Goal: Transaction & Acquisition: Purchase product/service

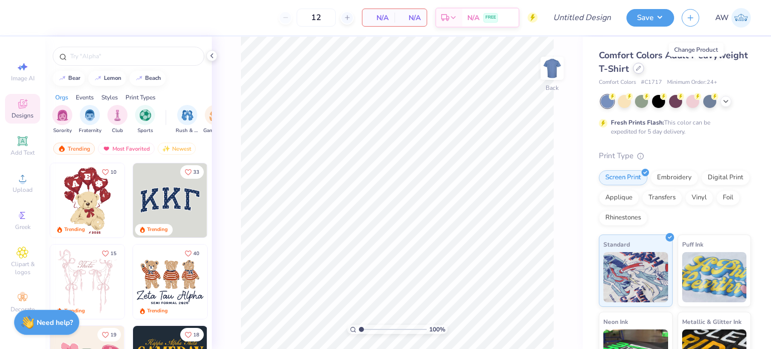
click at [641, 70] on icon at bounding box center [639, 68] width 4 height 4
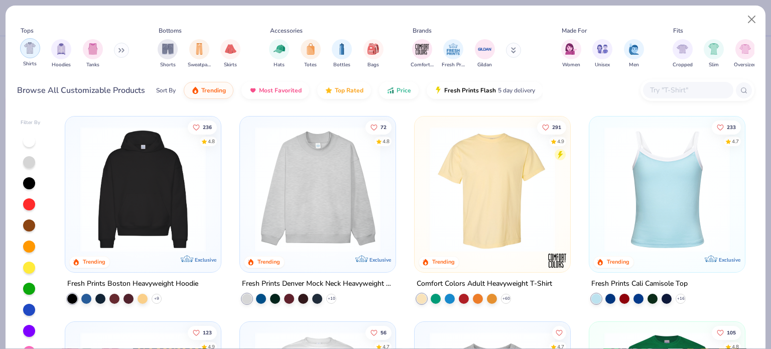
click at [27, 48] on img "filter for Shirts" at bounding box center [30, 48] width 12 height 12
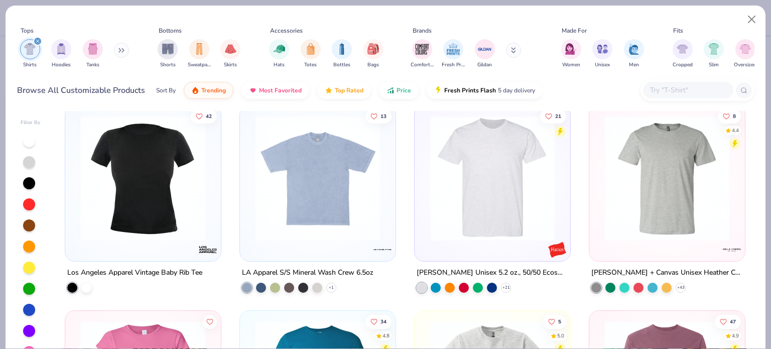
scroll to position [1038, 0]
click at [250, 188] on img at bounding box center [183, 179] width 136 height 126
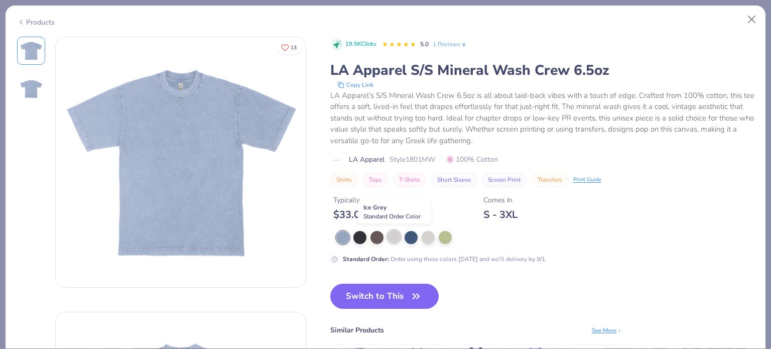
click at [395, 237] on div at bounding box center [394, 236] width 13 height 13
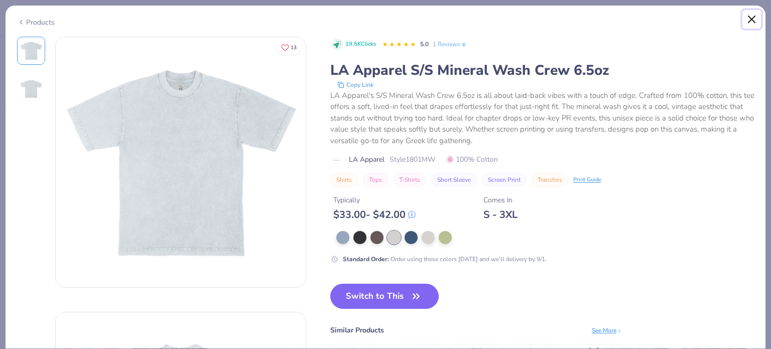
click at [753, 18] on button "Close" at bounding box center [752, 19] width 19 height 19
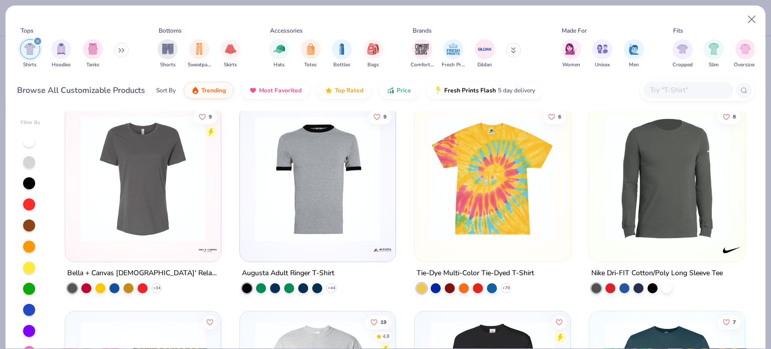
scroll to position [1820, 0]
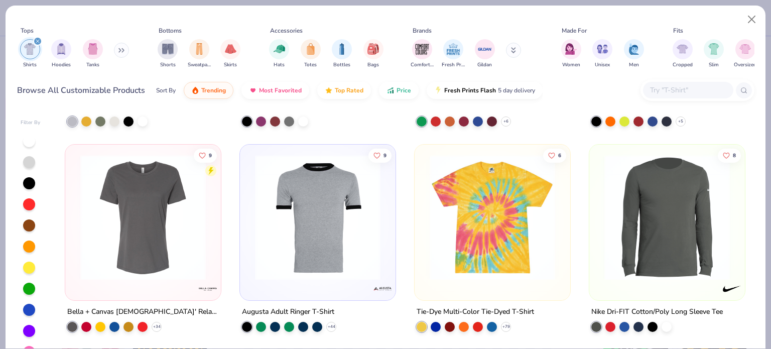
click at [468, 235] on img at bounding box center [493, 218] width 136 height 126
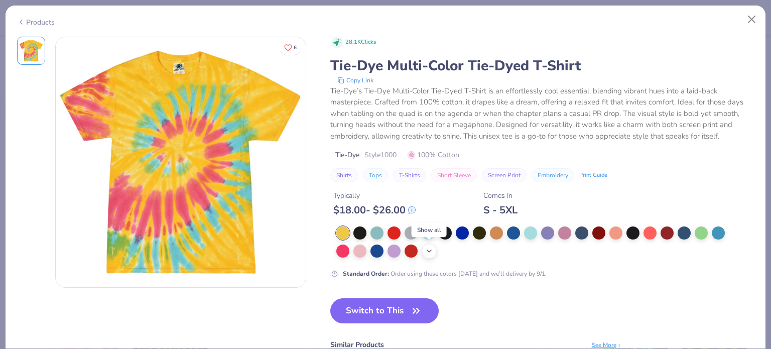
click at [428, 249] on icon at bounding box center [429, 251] width 8 height 8
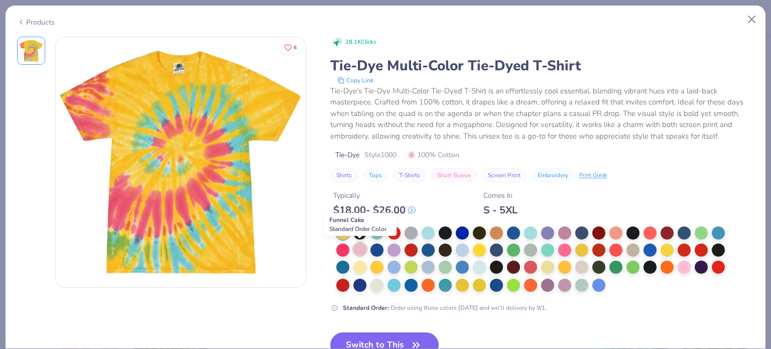
click at [361, 250] on div at bounding box center [360, 249] width 13 height 13
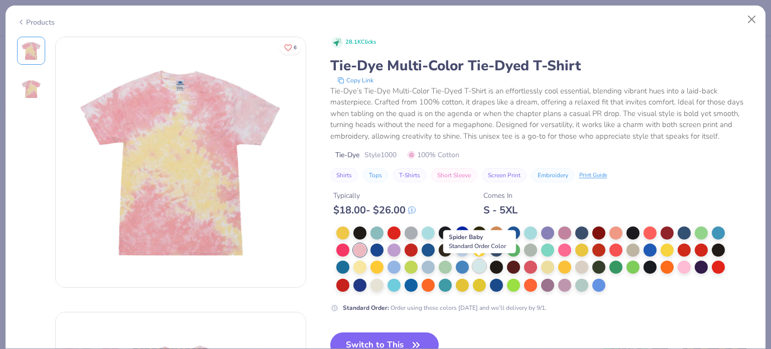
click at [482, 267] on div at bounding box center [479, 266] width 13 height 13
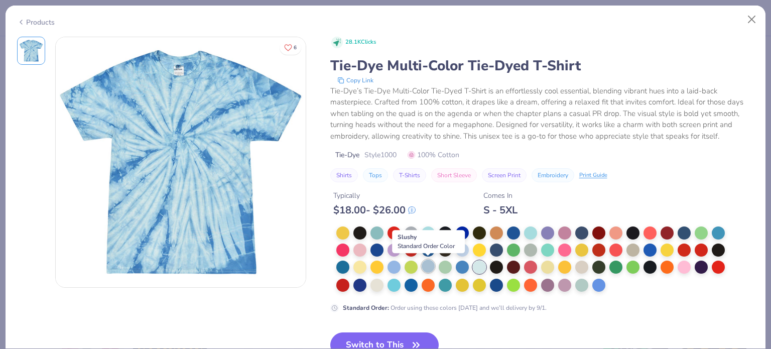
click at [429, 262] on div at bounding box center [428, 266] width 13 height 13
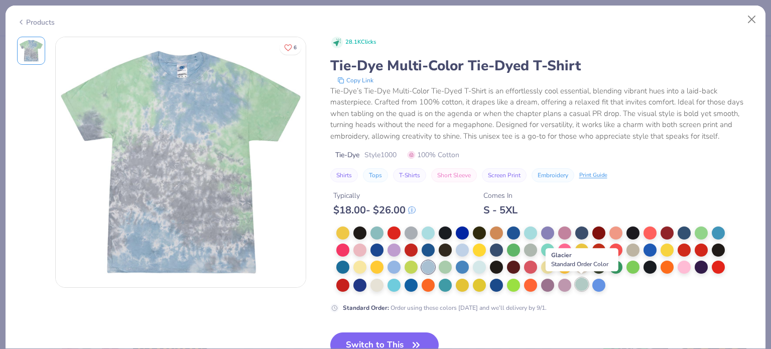
click at [581, 281] on div at bounding box center [582, 284] width 13 height 13
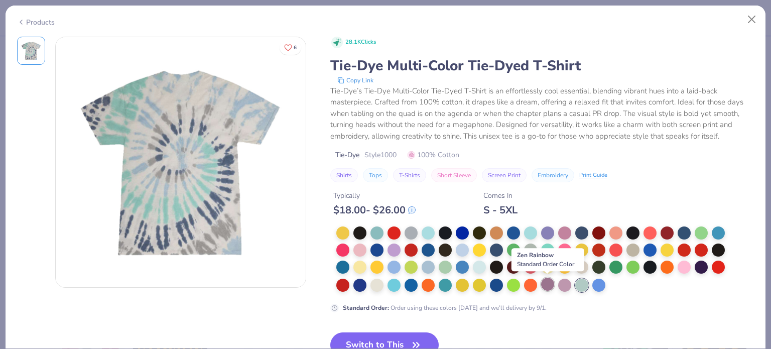
click at [546, 285] on div at bounding box center [547, 284] width 13 height 13
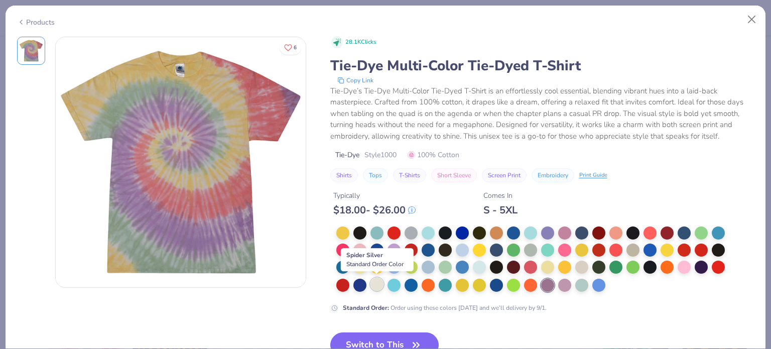
click at [375, 285] on div at bounding box center [377, 284] width 13 height 13
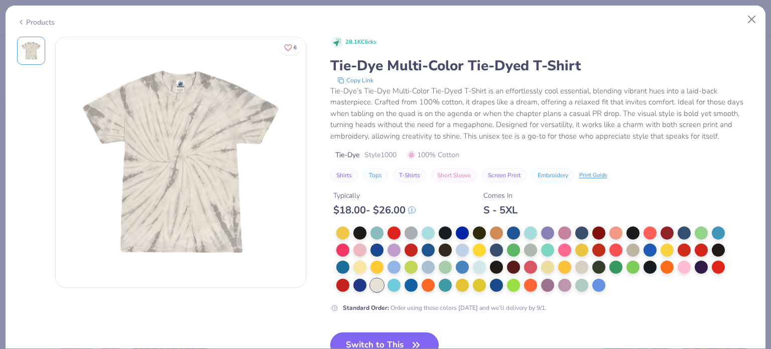
click at [400, 337] on button "Switch to This" at bounding box center [384, 345] width 109 height 25
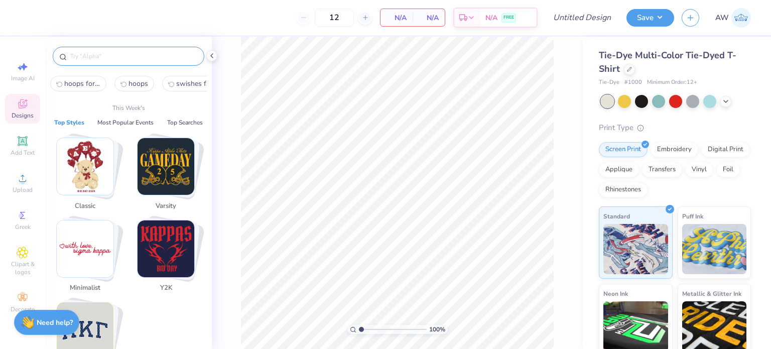
click at [146, 57] on input "text" at bounding box center [133, 56] width 129 height 10
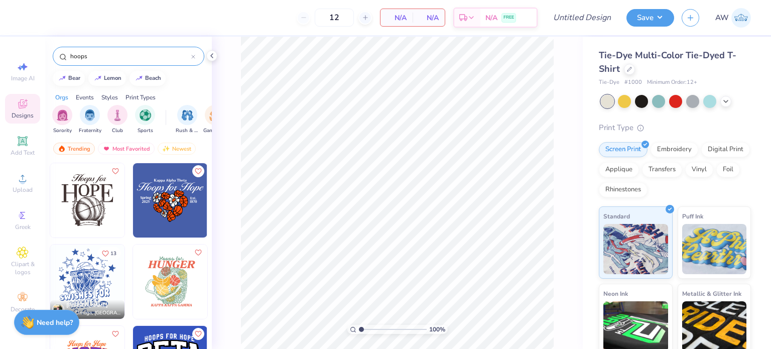
type input "hoops"
click at [630, 67] on icon at bounding box center [630, 68] width 4 height 4
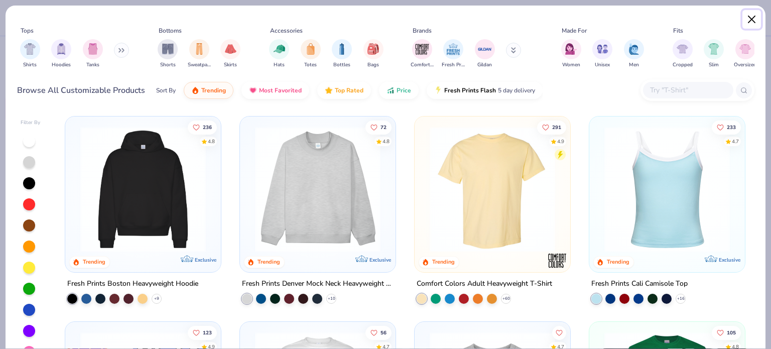
click at [751, 18] on button "Close" at bounding box center [752, 19] width 19 height 19
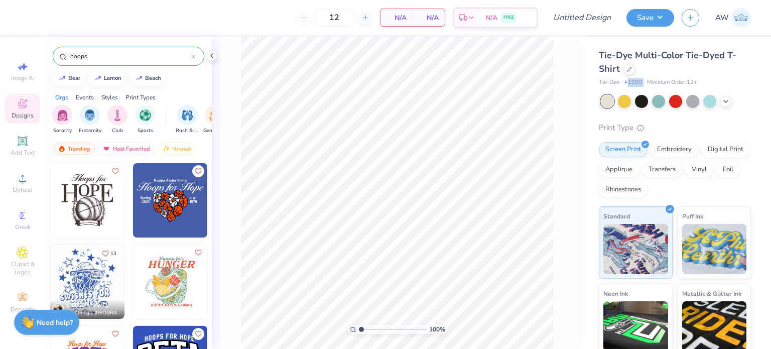
drag, startPoint x: 627, startPoint y: 82, endPoint x: 644, endPoint y: 83, distance: 17.1
click at [644, 83] on div "Tie-Dye # 1000 Minimum Order: 12 +" at bounding box center [675, 82] width 152 height 9
copy span "1000"
click at [630, 67] on icon at bounding box center [629, 68] width 5 height 5
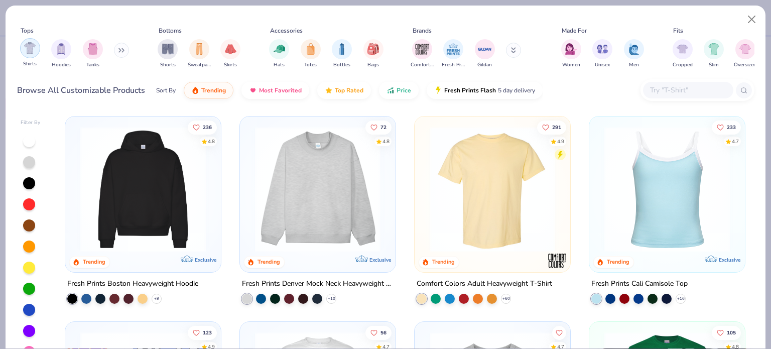
click at [34, 48] on img "filter for Shirts" at bounding box center [30, 48] width 12 height 12
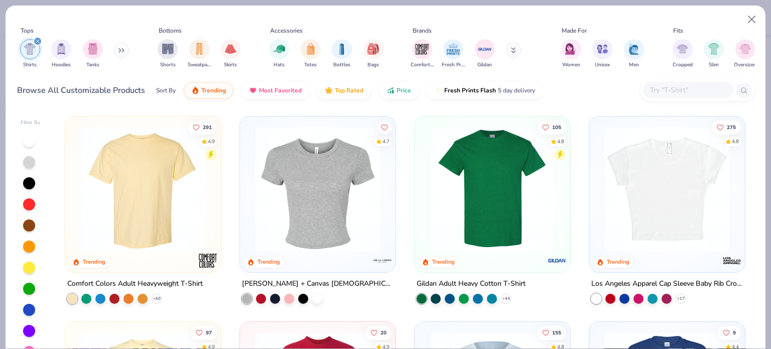
click at [29, 162] on div at bounding box center [29, 162] width 12 height 12
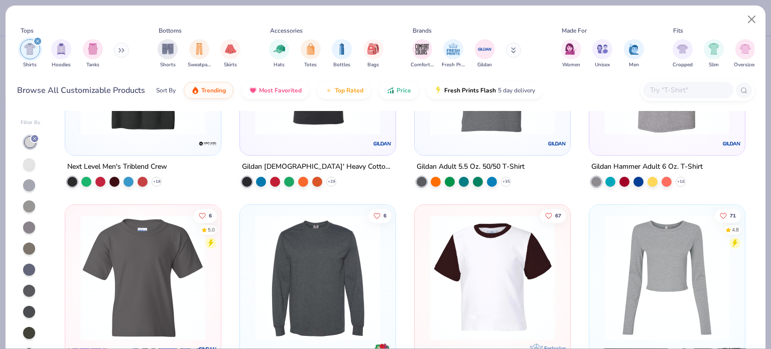
scroll to position [2698, 0]
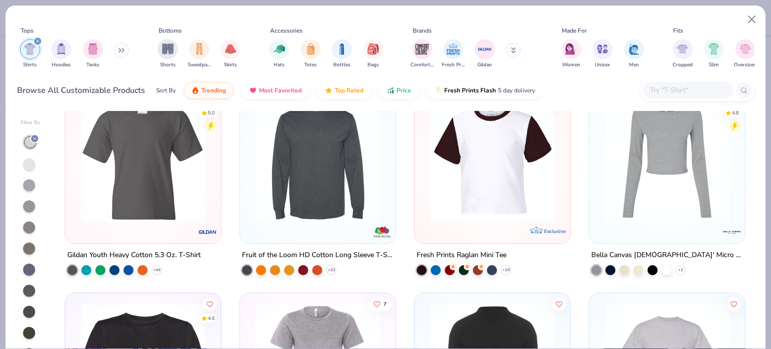
click at [30, 162] on div at bounding box center [29, 164] width 12 height 12
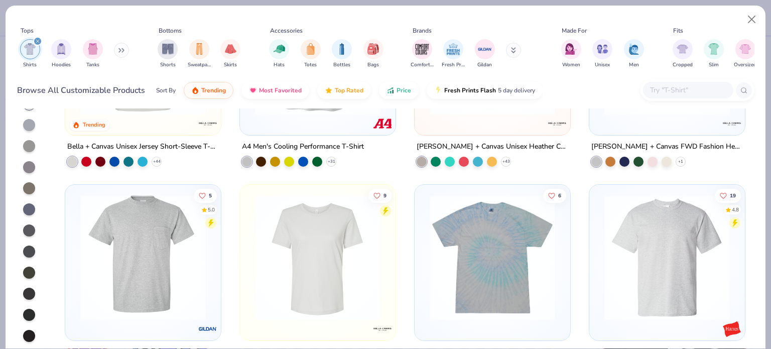
scroll to position [146, 0]
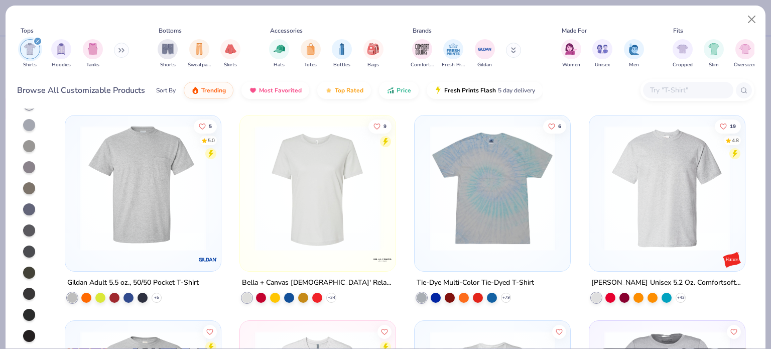
click at [490, 209] on img at bounding box center [493, 189] width 136 height 126
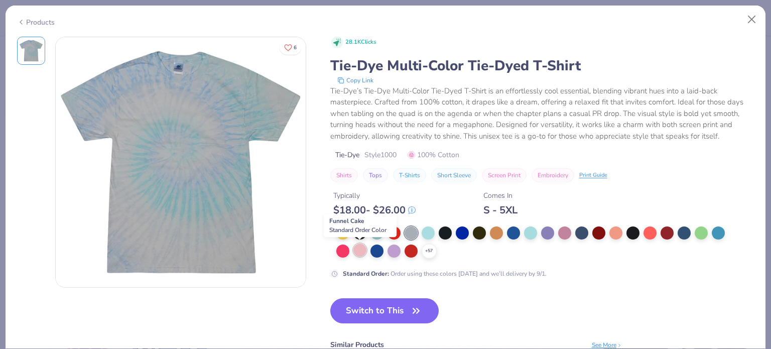
click at [359, 246] on div at bounding box center [360, 250] width 13 height 13
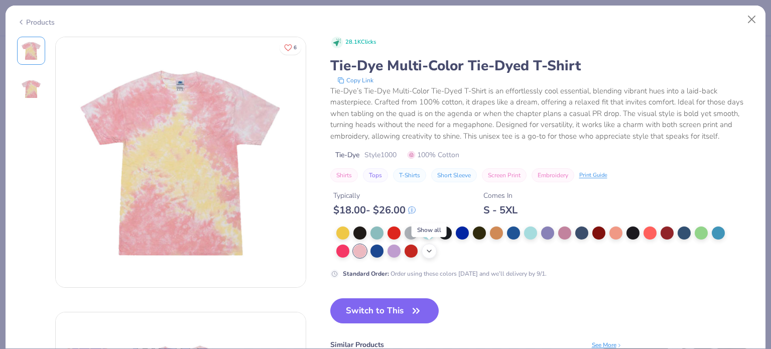
click at [426, 249] on icon at bounding box center [429, 251] width 8 height 8
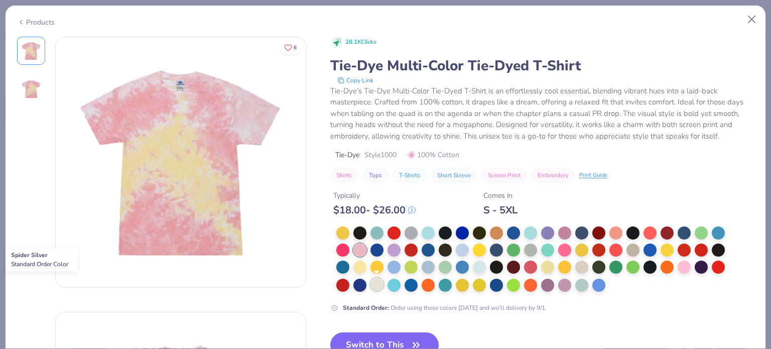
click at [374, 284] on div at bounding box center [377, 284] width 13 height 13
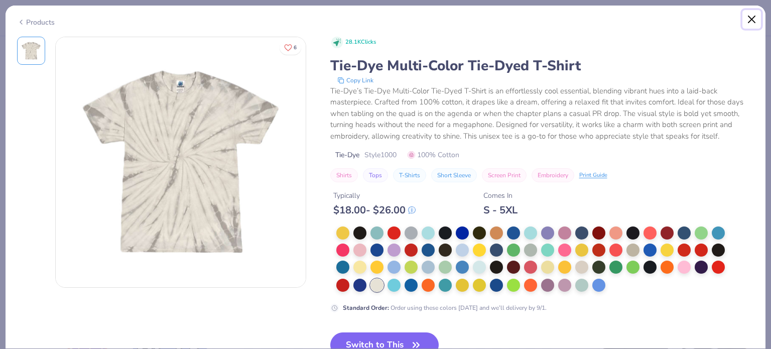
click at [751, 14] on button "Close" at bounding box center [752, 19] width 19 height 19
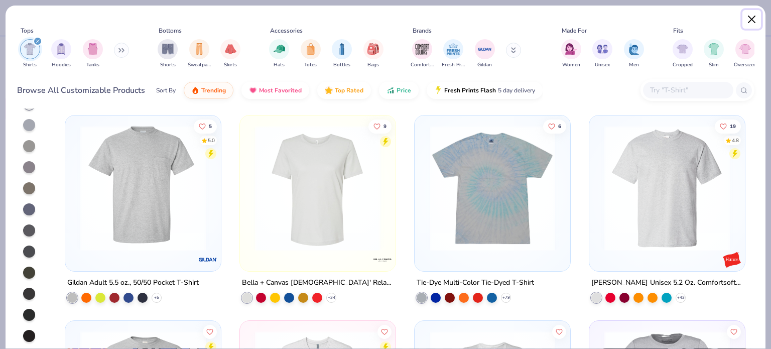
click at [747, 14] on button "Close" at bounding box center [752, 19] width 19 height 19
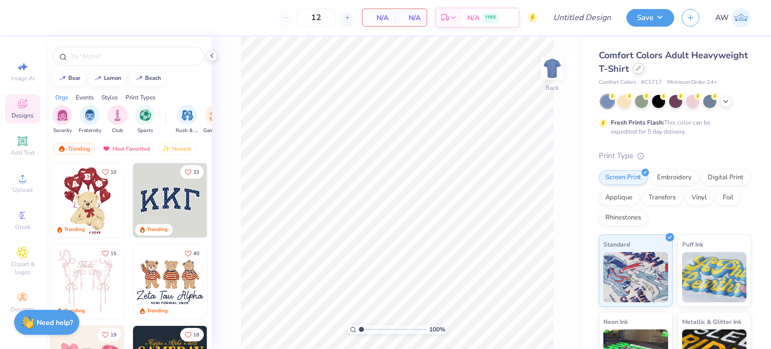
click at [644, 68] on div at bounding box center [638, 68] width 11 height 11
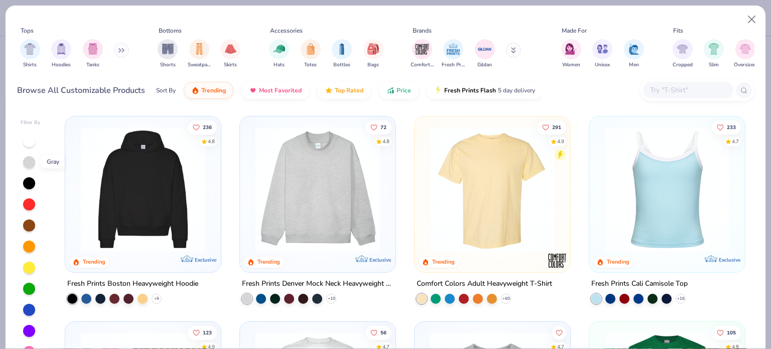
click at [31, 160] on div at bounding box center [29, 162] width 12 height 12
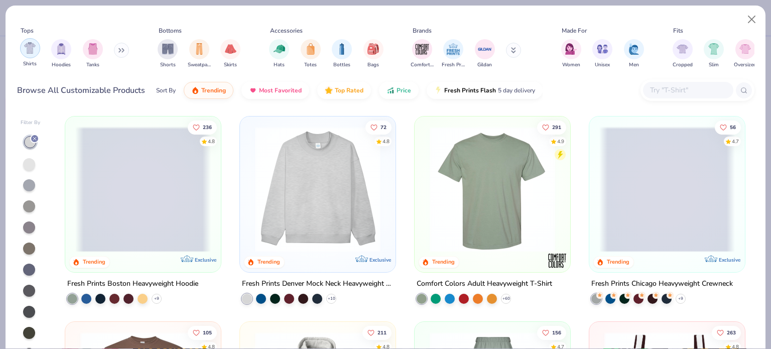
click at [27, 50] on img "filter for Shirts" at bounding box center [30, 48] width 12 height 12
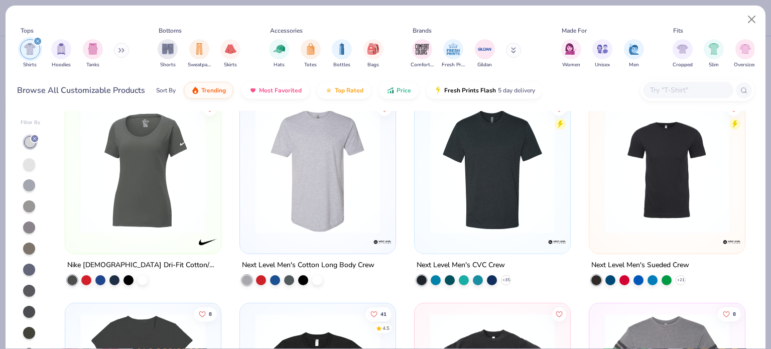
scroll to position [3509, 0]
click at [30, 162] on div at bounding box center [29, 164] width 12 height 12
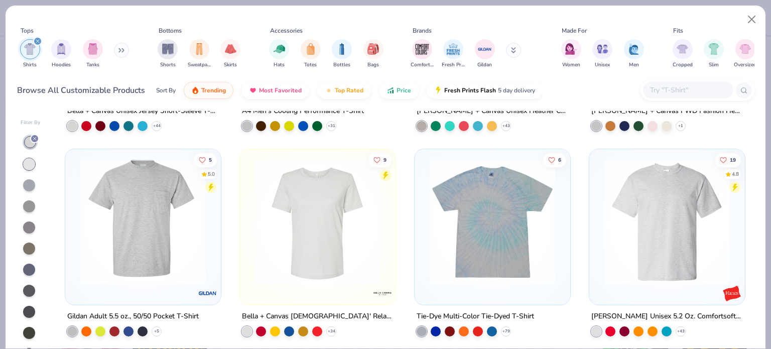
scroll to position [173, 0]
click at [619, 235] on img at bounding box center [668, 222] width 136 height 126
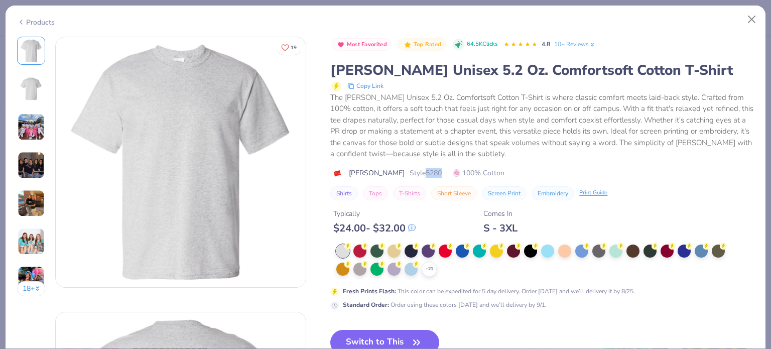
drag, startPoint x: 393, startPoint y: 172, endPoint x: 416, endPoint y: 173, distance: 23.1
click at [416, 173] on div "Hanes Style 5280 100% Cotton" at bounding box center [542, 173] width 424 height 11
copy span "5280"
